Goal: Communication & Community: Answer question/provide support

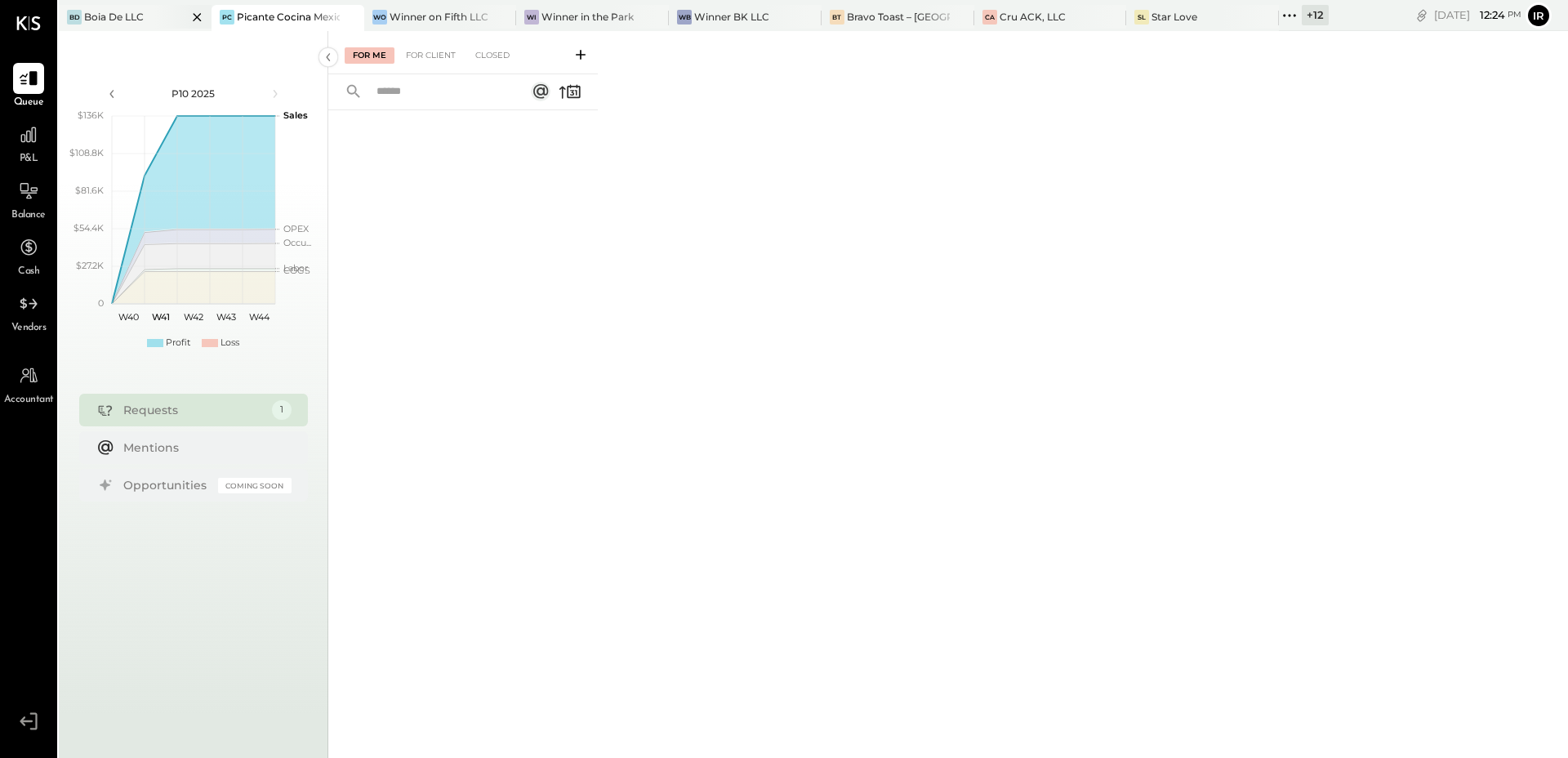
click at [135, 18] on div "Boia De LLC" at bounding box center [113, 17] width 59 height 14
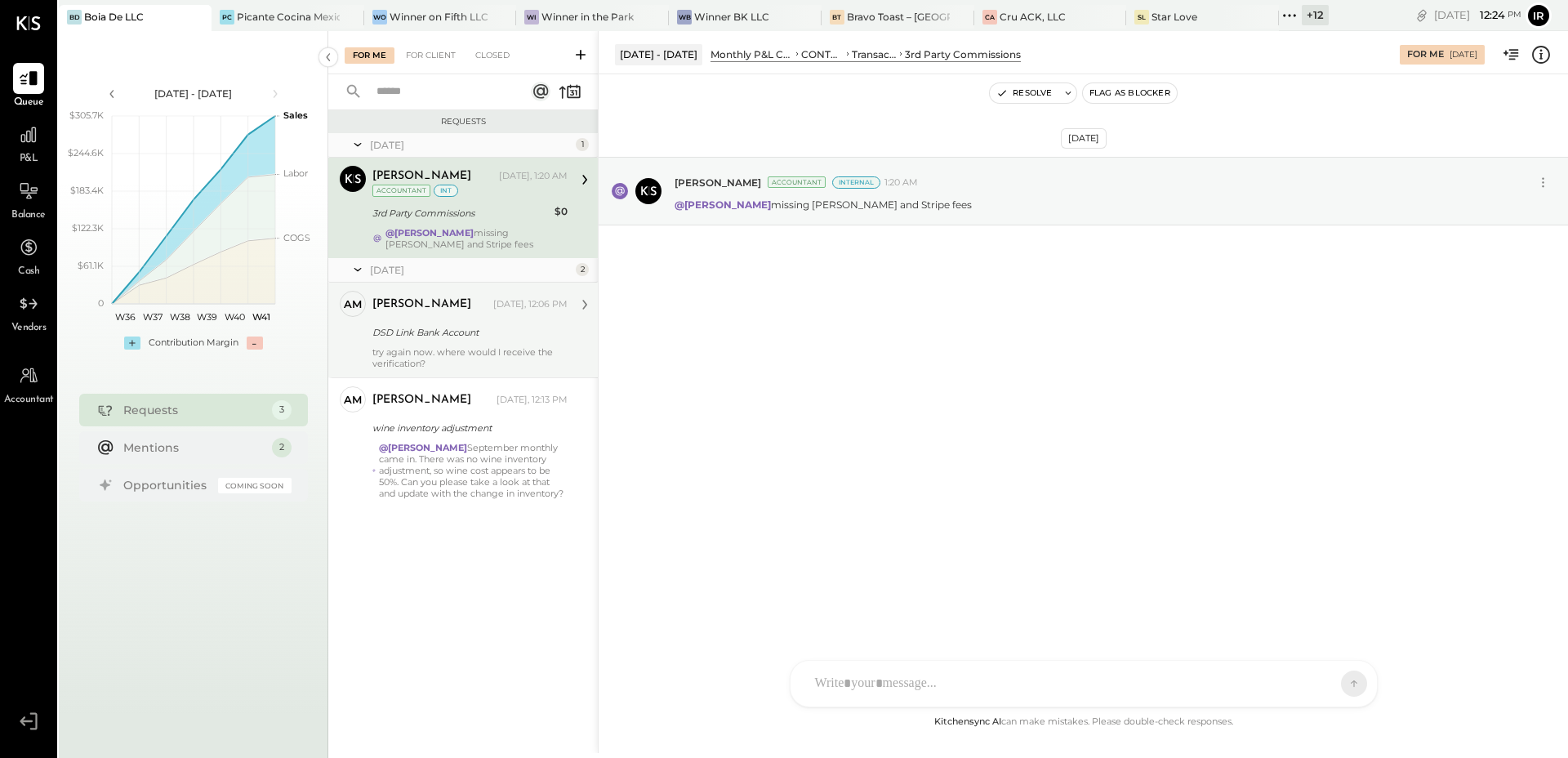
click at [487, 344] on div "[PERSON_NAME] [DATE], 12:06 PM DSD Link Bank Account try again now. where would…" at bounding box center [470, 330] width 195 height 79
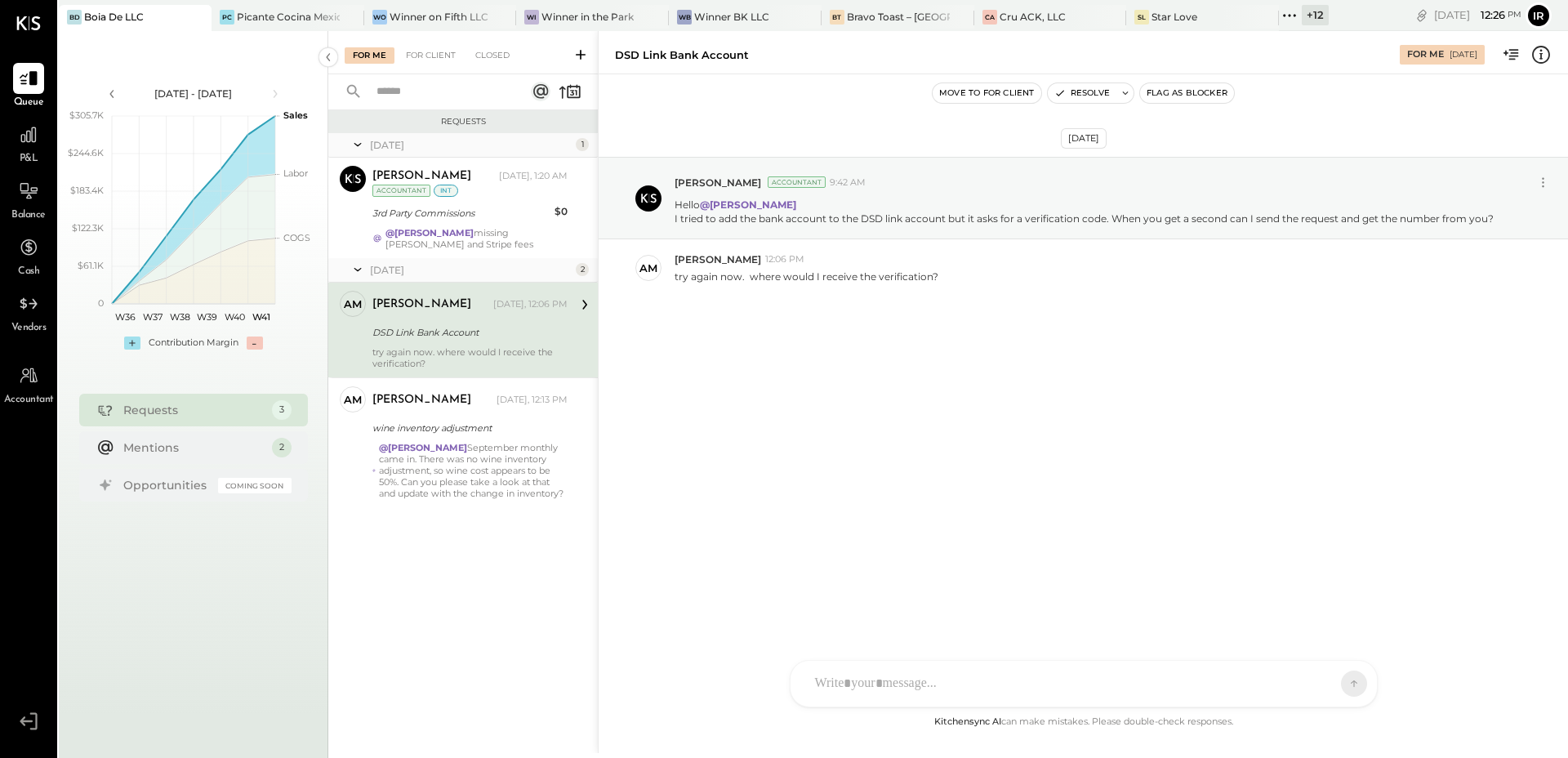
click at [857, 690] on div at bounding box center [1069, 683] width 524 height 36
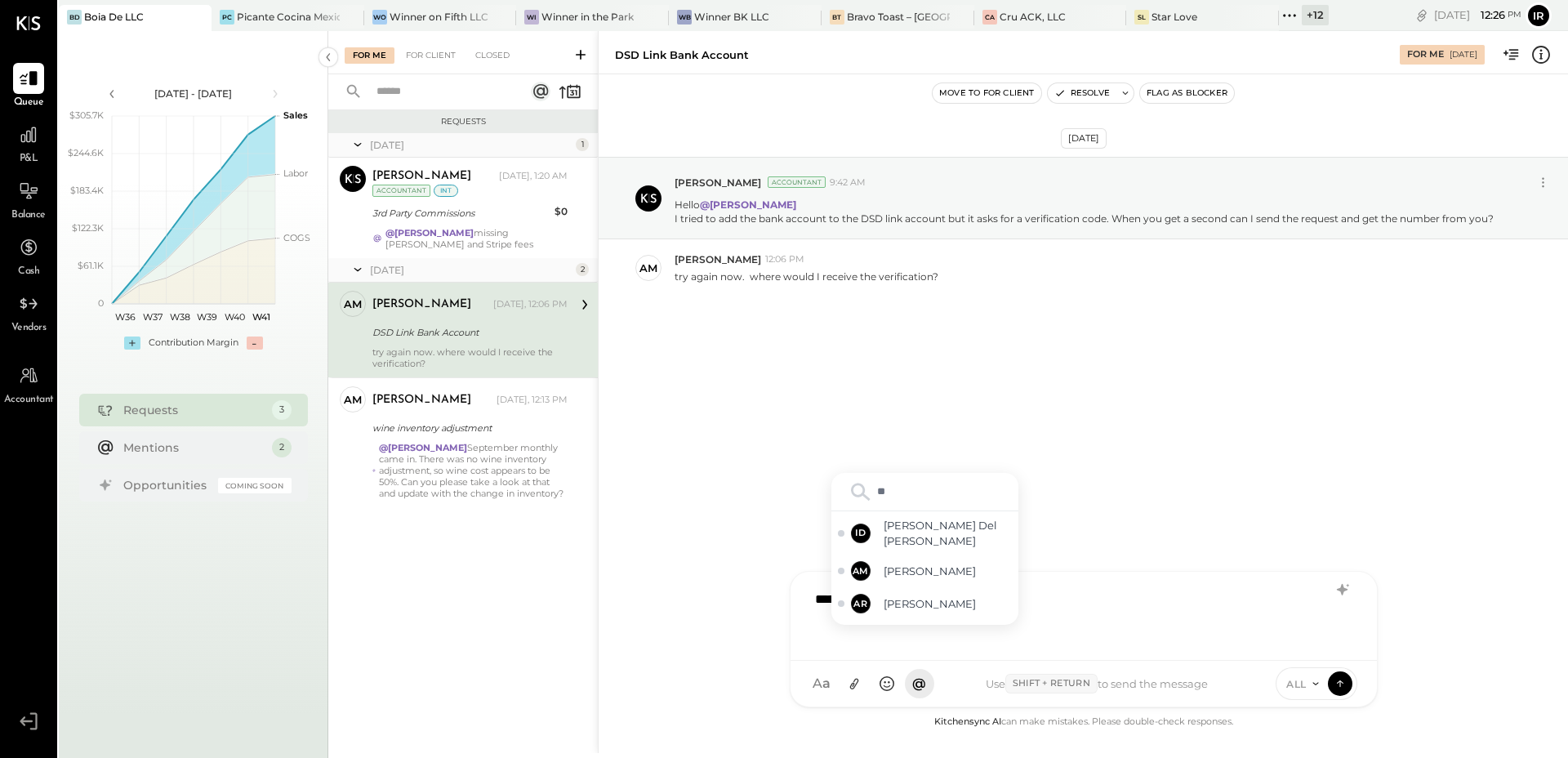
type input "***"
click at [949, 547] on span "[PERSON_NAME]" at bounding box center [947, 544] width 128 height 16
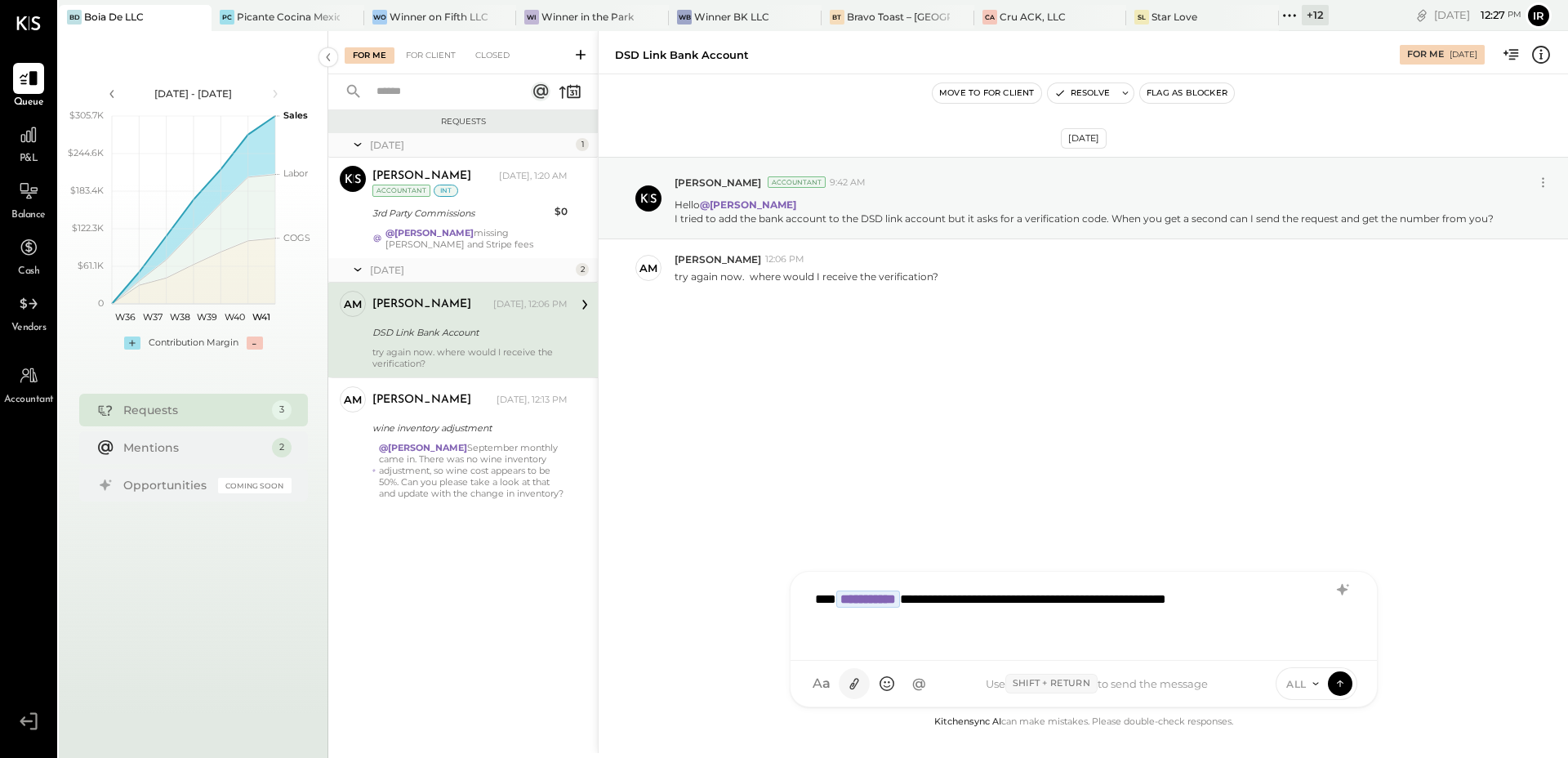
click at [860, 678] on icon at bounding box center [853, 684] width 17 height 17
click at [851, 688] on icon at bounding box center [853, 684] width 9 height 12
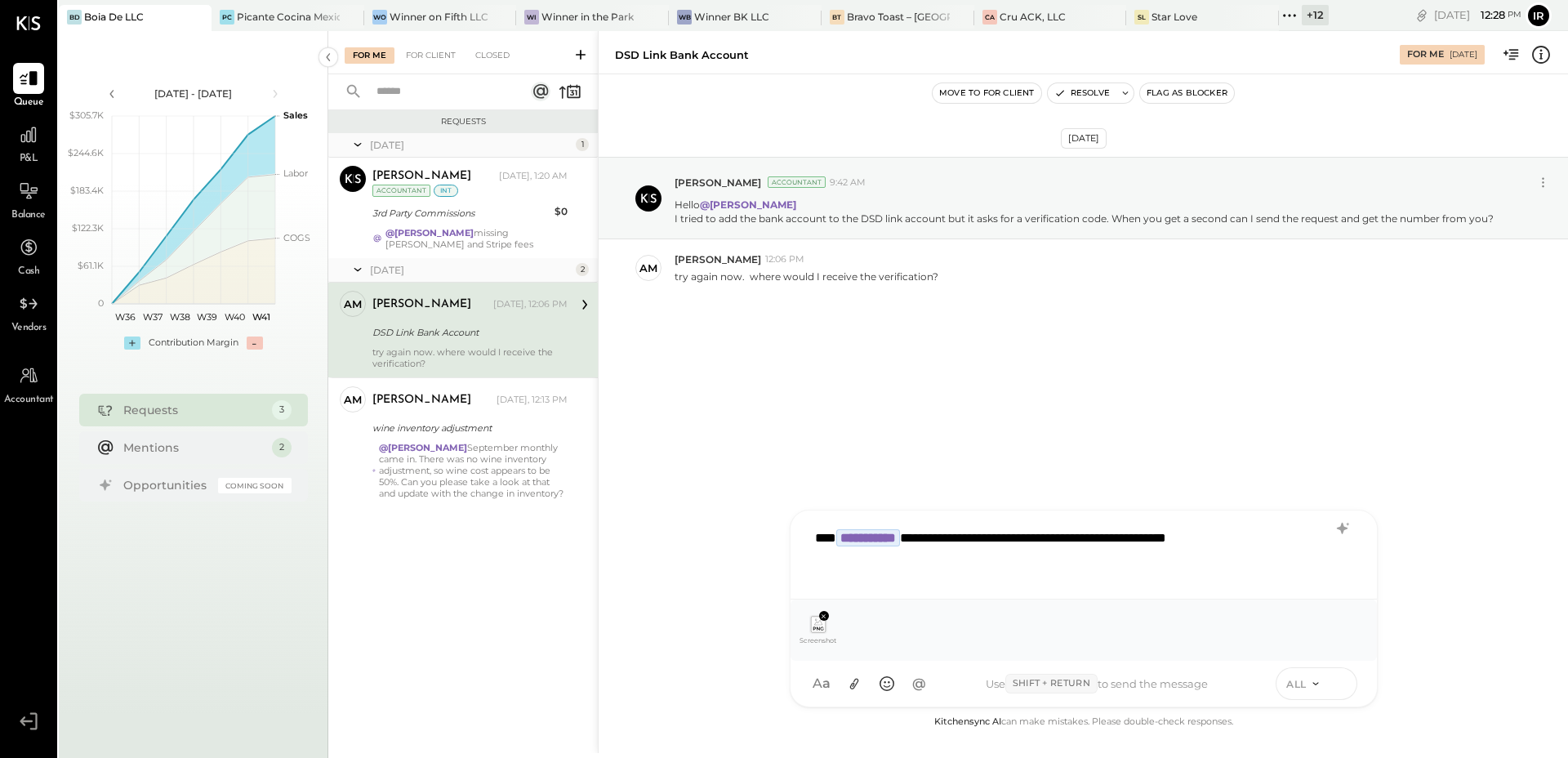
click at [1334, 683] on icon at bounding box center [1340, 683] width 15 height 17
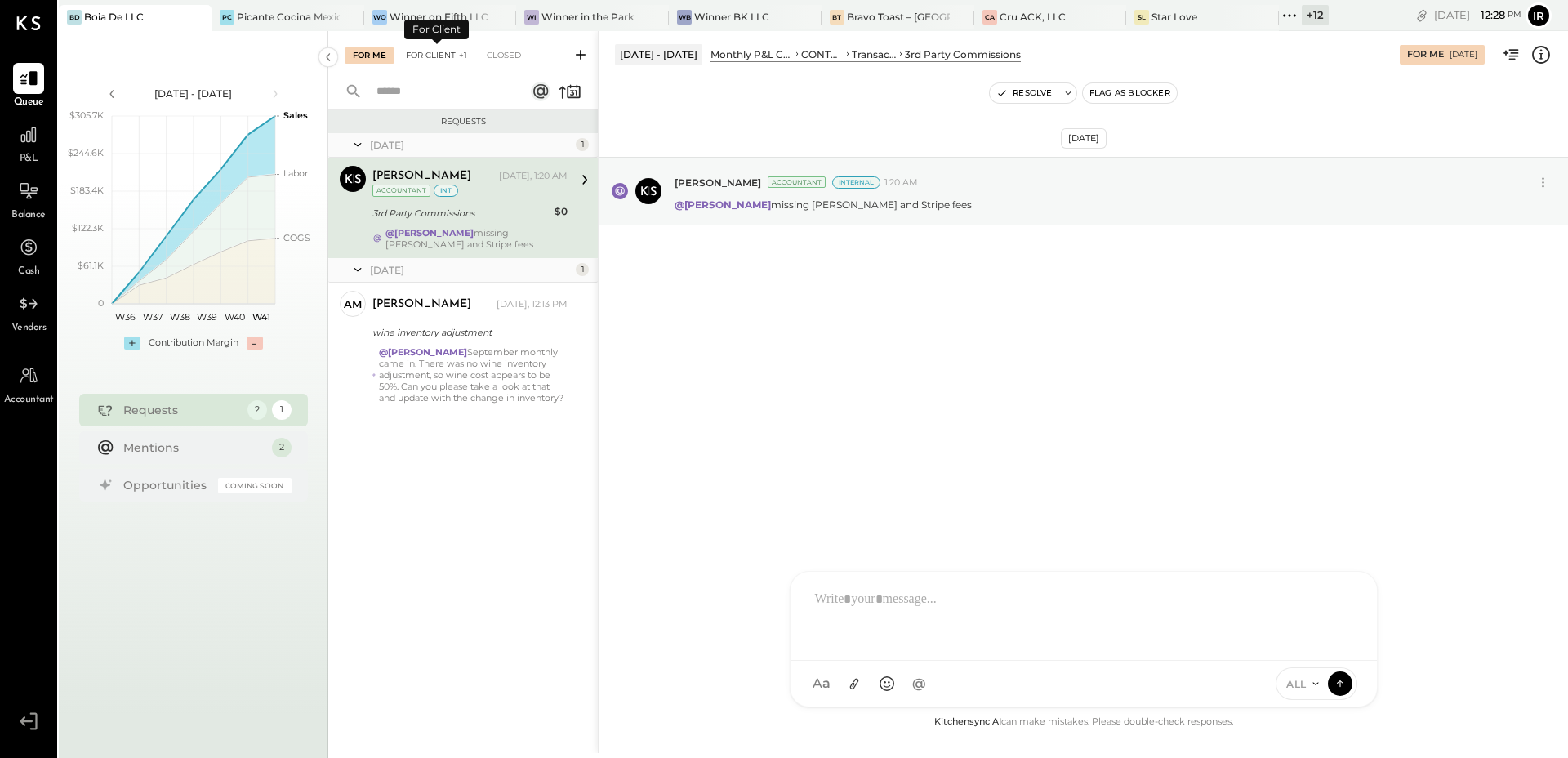
click at [426, 51] on div "For Client +1" at bounding box center [436, 56] width 78 height 17
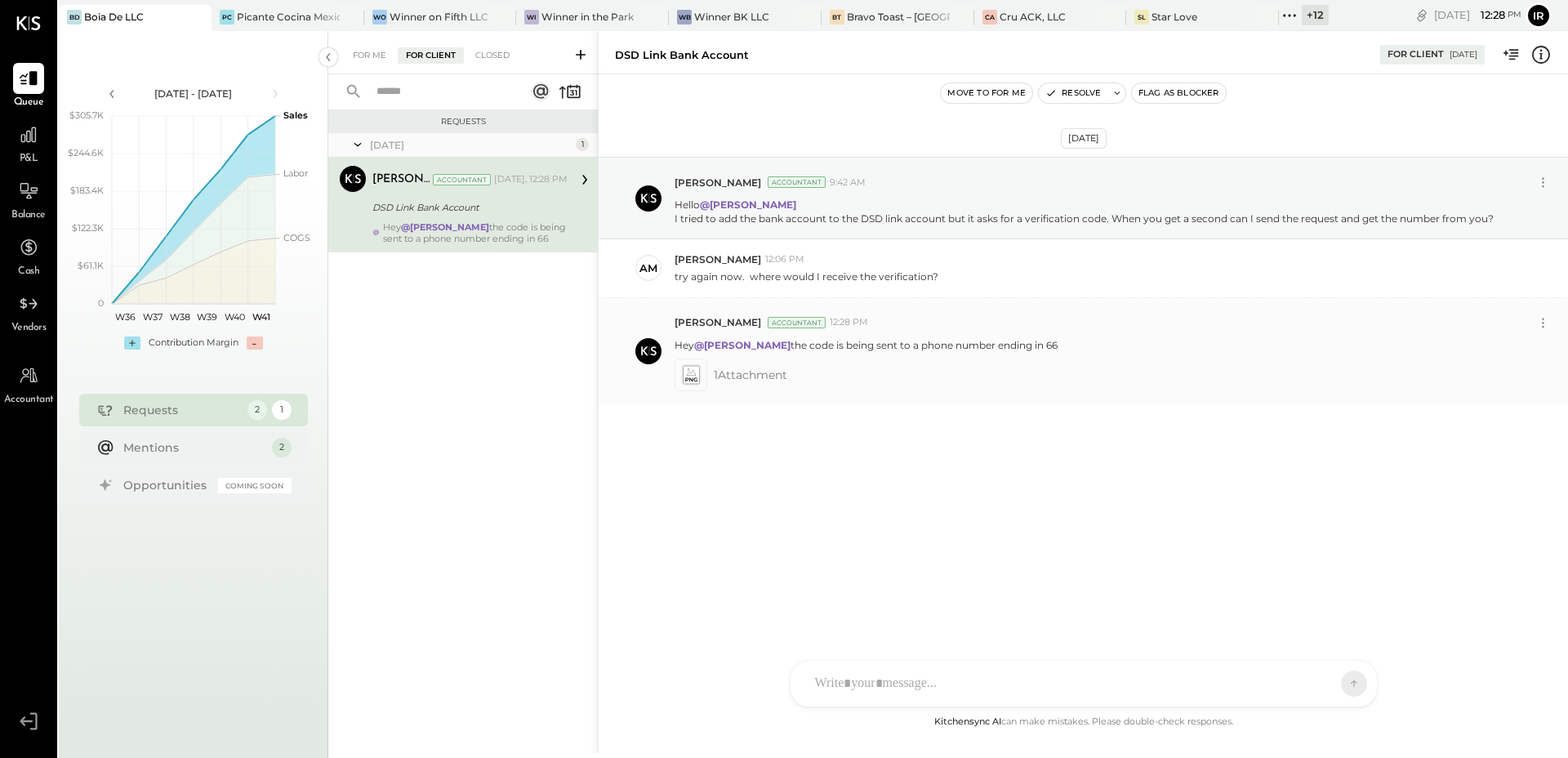
click at [700, 374] on icon at bounding box center [691, 374] width 20 height 23
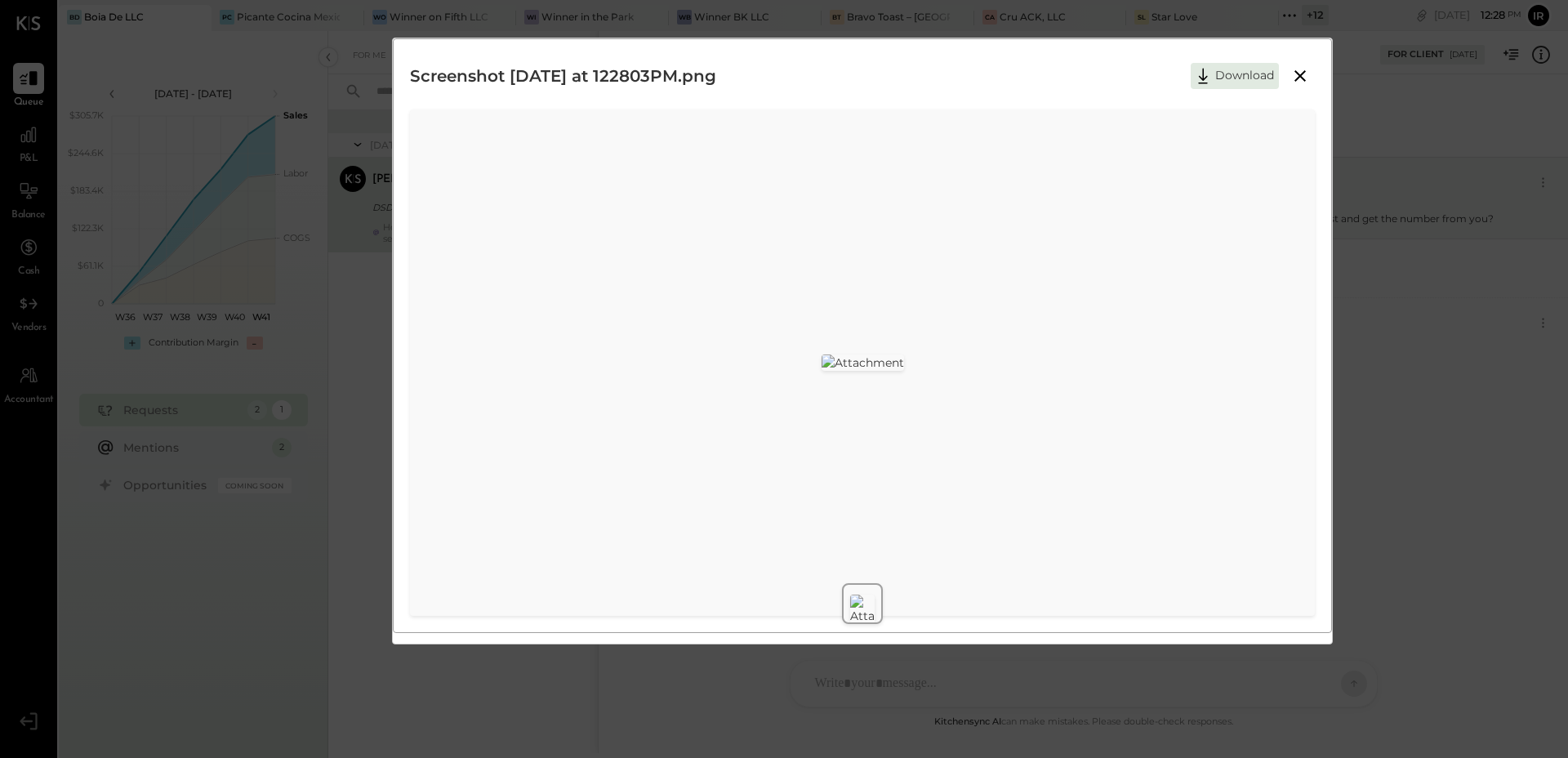
click at [1298, 74] on icon at bounding box center [1299, 75] width 19 height 19
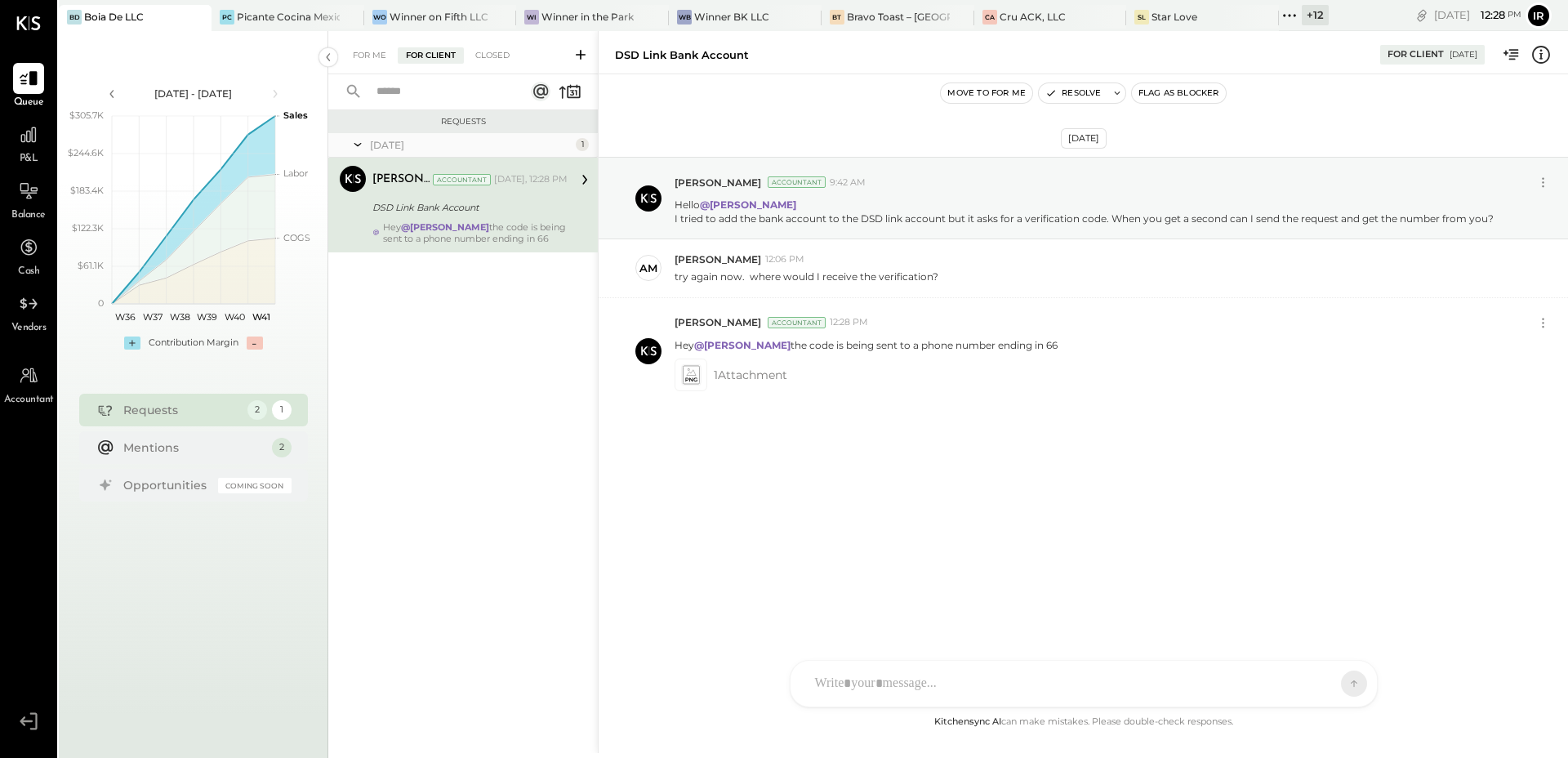
click at [857, 467] on div "[DATE] [PERSON_NAME] Accountant 9:42 AM Hello @[PERSON_NAME] I tried to add the…" at bounding box center [1083, 322] width 969 height 412
